Goal: Information Seeking & Learning: Learn about a topic

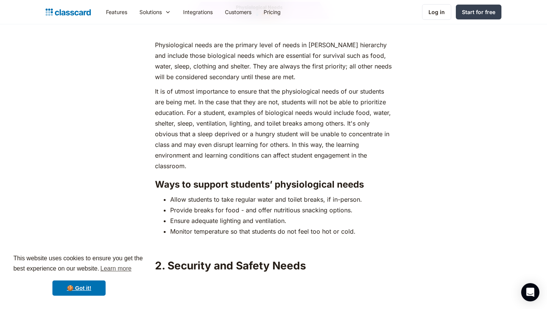
scroll to position [1090, 0]
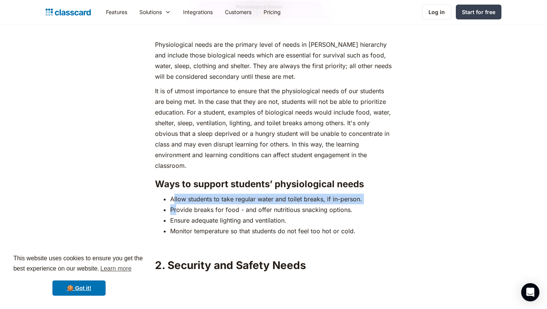
drag, startPoint x: 173, startPoint y: 185, endPoint x: 176, endPoint y: 190, distance: 5.4
click at [176, 193] on li "Allow students to take regular water and toilet breaks, if in-person." at bounding box center [281, 198] width 222 height 11
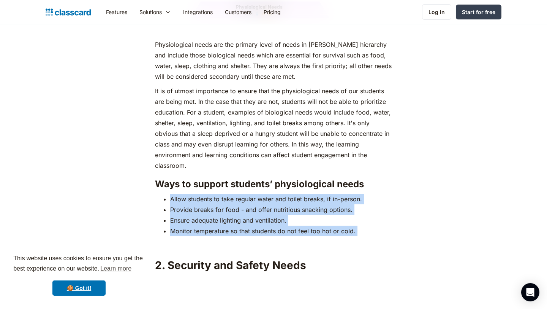
drag, startPoint x: 169, startPoint y: 181, endPoint x: 197, endPoint y: 227, distance: 53.1
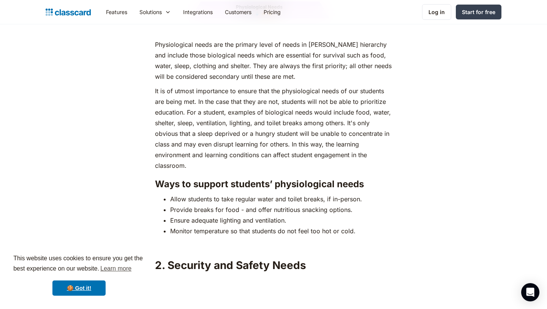
click at [279, 178] on h3 "Ways to support students’ physiological needs" at bounding box center [273, 183] width 237 height 11
click at [194, 121] on p "It is of utmost importance to ensure that the physiological needs of our studen…" at bounding box center [273, 128] width 237 height 85
click at [191, 121] on p "It is of utmost importance to ensure that the physiological needs of our studen…" at bounding box center [273, 128] width 237 height 85
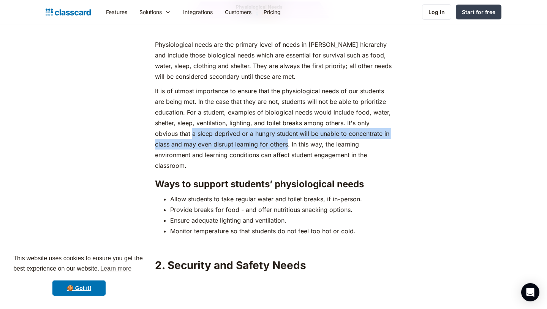
drag, startPoint x: 191, startPoint y: 121, endPoint x: 287, endPoint y: 131, distance: 96.0
click at [287, 131] on p "It is of utmost importance to ensure that the physiological needs of our studen…" at bounding box center [273, 128] width 237 height 85
